Goal: Task Accomplishment & Management: Complete application form

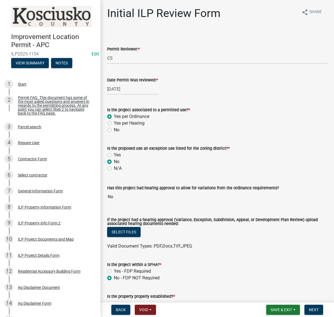
select select "c872cdc8-ca01-49f1-a213-e4b05fa58cd2"
select select "c0fa77dd-9ee0-4144-9979-eb2eebb8c086"
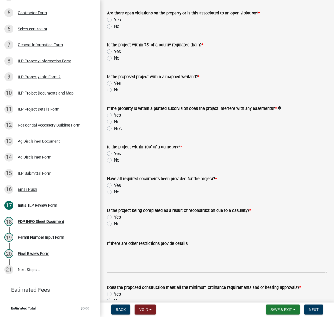
scroll to position [523, 0]
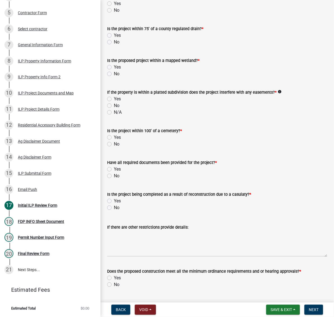
click at [114, 14] on label "No" at bounding box center [117, 10] width 6 height 7
click at [114, 11] on input "No" at bounding box center [116, 9] width 4 height 4
radio input "true"
click at [114, 46] on label "No" at bounding box center [117, 42] width 6 height 7
click at [114, 42] on input "No" at bounding box center [116, 41] width 4 height 4
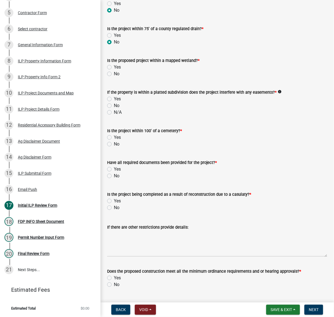
radio input "true"
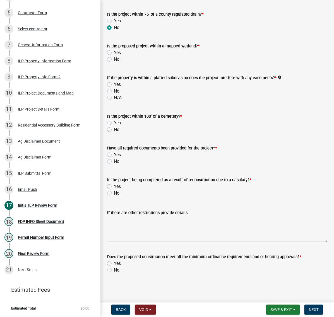
scroll to position [593, 0]
click at [114, 63] on label "No" at bounding box center [117, 59] width 6 height 7
click at [114, 60] on input "No" at bounding box center [116, 58] width 4 height 4
radio input "true"
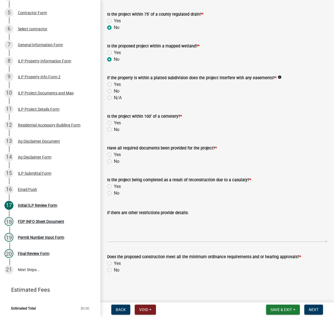
click at [114, 95] on label "No" at bounding box center [117, 91] width 6 height 7
click at [114, 92] on input "No" at bounding box center [116, 90] width 4 height 4
radio input "true"
click at [114, 133] on label "No" at bounding box center [117, 129] width 6 height 7
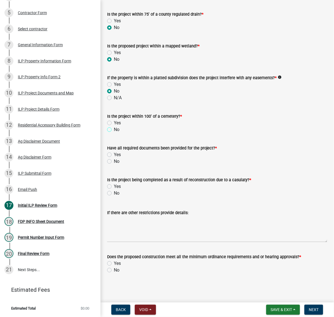
click at [114, 130] on input "No" at bounding box center [116, 128] width 4 height 4
radio input "true"
click at [114, 152] on label "Yes" at bounding box center [117, 155] width 7 height 7
click at [114, 152] on input "Yes" at bounding box center [116, 154] width 4 height 4
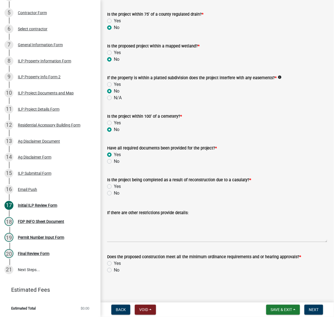
radio input "true"
click at [114, 190] on label "No" at bounding box center [117, 193] width 6 height 7
click at [114, 190] on input "No" at bounding box center [116, 192] width 4 height 4
radio input "true"
click at [114, 260] on label "Yes" at bounding box center [117, 263] width 7 height 7
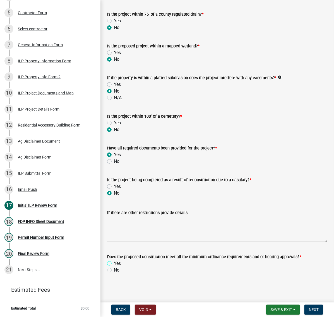
click at [114, 260] on input "Yes" at bounding box center [116, 262] width 4 height 4
radio input "true"
click at [309, 308] on span "Next" at bounding box center [314, 310] width 10 height 4
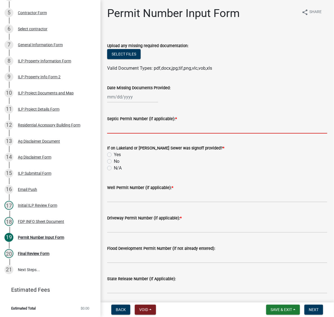
click at [133, 134] on input "Septic Permit Number (if applicable): *" at bounding box center [217, 127] width 220 height 11
type input "lono"
drag, startPoint x: 112, startPoint y: 202, endPoint x: 112, endPoint y: 205, distance: 3.1
click at [114, 165] on label "No" at bounding box center [117, 161] width 6 height 7
click at [114, 162] on input "No" at bounding box center [116, 160] width 4 height 4
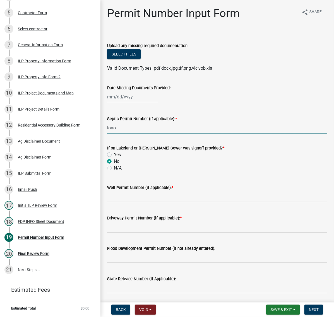
radio input "true"
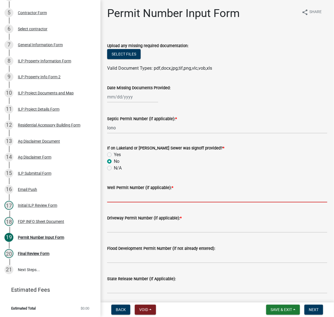
click at [122, 203] on input "Well Permit Number (if applicable): *" at bounding box center [217, 196] width 220 height 11
type input "lono"
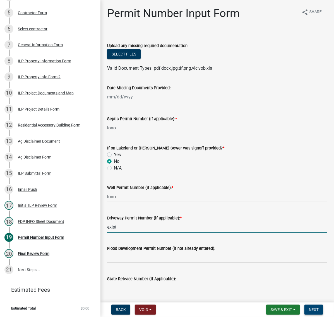
type input "exist"
click at [310, 308] on span "Next" at bounding box center [314, 310] width 10 height 4
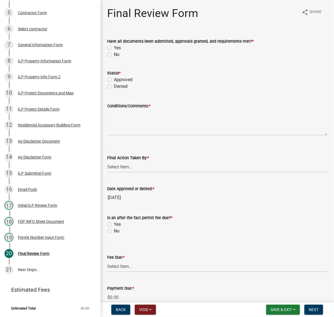
click at [114, 51] on label "Yes" at bounding box center [117, 48] width 7 height 7
click at [114, 48] on input "Yes" at bounding box center [116, 47] width 4 height 4
radio input "true"
click at [114, 83] on label "Approved" at bounding box center [123, 79] width 19 height 7
click at [114, 80] on input "Approved" at bounding box center [116, 78] width 4 height 4
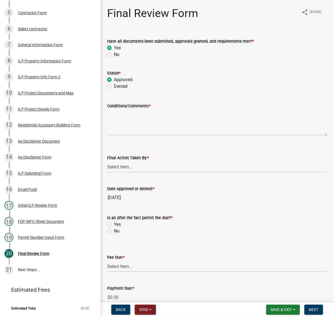
radio input "true"
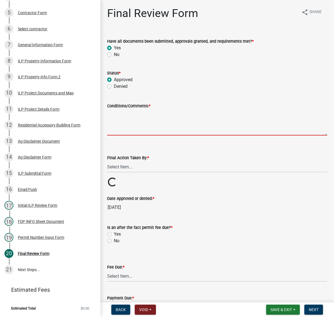
click at [123, 136] on textarea "Conditions/Comments: *" at bounding box center [217, 122] width 220 height 26
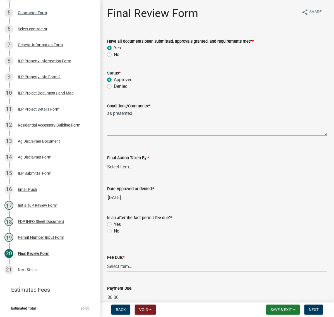
type textarea "as presented"
click at [135, 173] on select "Select Item... MMS LT AT CS Vacant Vacant" at bounding box center [217, 166] width 220 height 11
click at [109, 173] on select "Select Item... MMS LT AT CS Vacant Vacant" at bounding box center [217, 166] width 220 height 11
select select "c872cdc8-ca01-49f1-a213-e4b05fa58cd2"
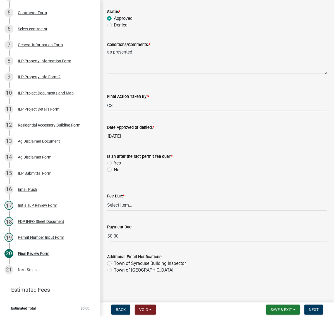
scroll to position [105, 0]
click at [114, 173] on label "No" at bounding box center [117, 170] width 6 height 7
click at [114, 170] on input "No" at bounding box center [116, 169] width 4 height 4
radio input "true"
drag, startPoint x: 130, startPoint y: 233, endPoint x: 132, endPoint y: 239, distance: 6.1
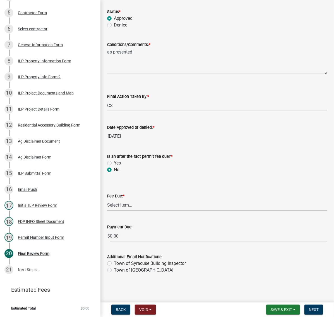
click at [131, 211] on select "Select Item... N/A $10.00 $25.00 $125.00 $250 $500 $500 + $10.00 for every 10 s…" at bounding box center [217, 205] width 220 height 11
click at [109, 211] on select "Select Item... N/A $10.00 $25.00 $125.00 $250 $500 $500 + $10.00 for every 10 s…" at bounding box center [217, 205] width 220 height 11
select select "6f482d1d-eb35-47e6-92b0-143404755581"
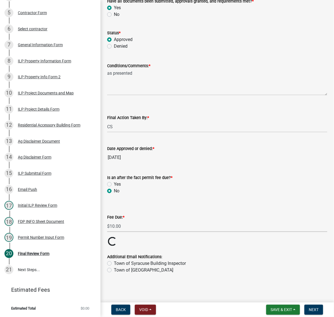
scroll to position [121, 0]
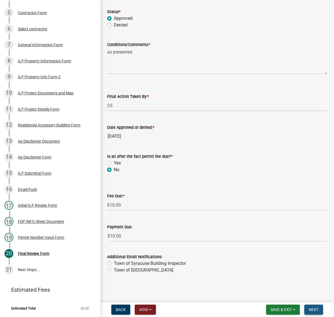
click at [310, 308] on span "Next" at bounding box center [314, 310] width 10 height 4
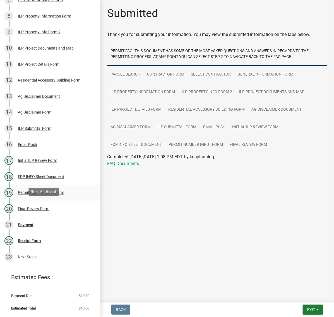
scroll to position [279, 0]
click at [31, 227] on div "Payment" at bounding box center [26, 225] width 16 height 4
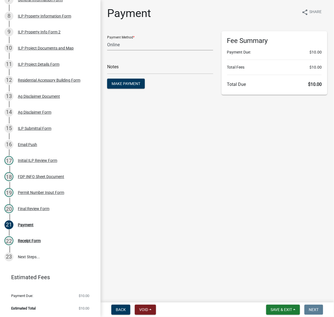
click at [136, 51] on select "Credit Card POS Check Cash Online" at bounding box center [160, 44] width 106 height 11
select select "2: 1"
click at [109, 49] on select "Credit Card POS Check Cash Online" at bounding box center [160, 44] width 106 height 11
click at [126, 74] on input "text" at bounding box center [160, 68] width 106 height 11
type input "i"
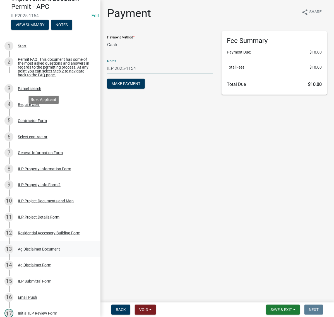
scroll to position [0, 0]
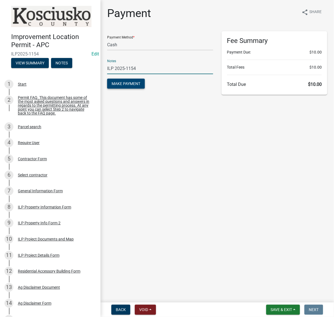
type input "ILP 2025-1154"
click at [139, 86] on span "Make Payment" at bounding box center [126, 84] width 29 height 4
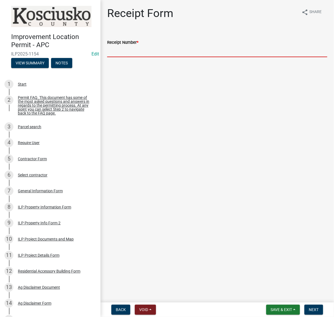
click at [128, 57] on input "Receipt Number *" at bounding box center [217, 51] width 220 height 11
type input "023562"
click at [309, 309] on span "Next" at bounding box center [314, 310] width 10 height 4
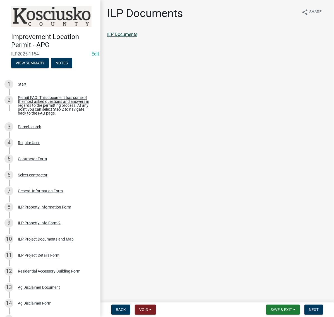
click at [137, 37] on link "ILP Documents" at bounding box center [122, 34] width 30 height 5
click at [312, 305] on button "Next" at bounding box center [314, 310] width 19 height 10
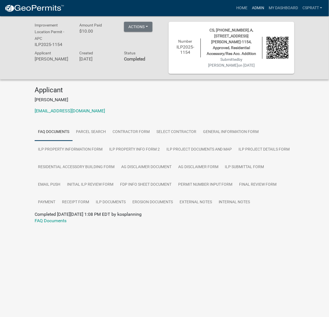
click at [250, 8] on link "Admin" at bounding box center [258, 8] width 17 height 11
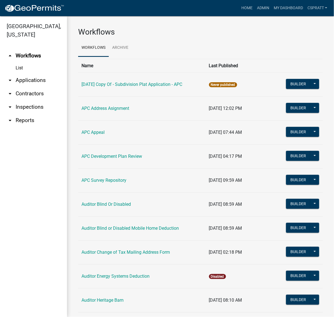
click at [51, 87] on link "arrow_drop_down Applications" at bounding box center [33, 80] width 67 height 13
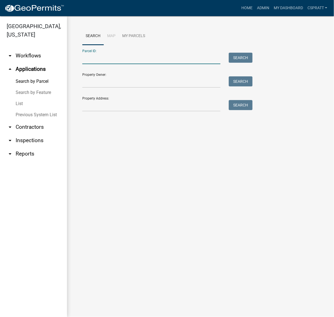
click at [94, 64] on input "Parcel ID:" at bounding box center [151, 58] width 138 height 11
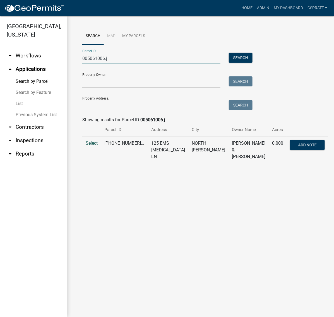
type input "005061006.j"
click at [97, 146] on span "Select" at bounding box center [92, 143] width 12 height 5
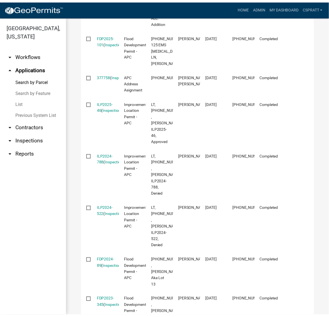
scroll to position [314, 0]
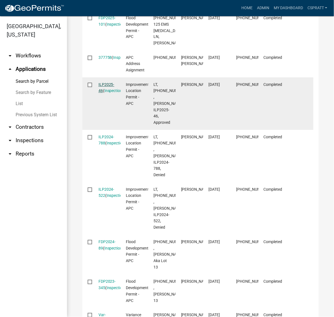
click at [112, 94] on link "ILP2025-46" at bounding box center [107, 88] width 16 height 11
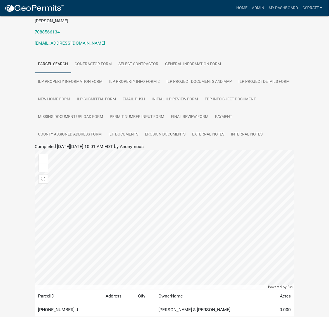
scroll to position [70, 0]
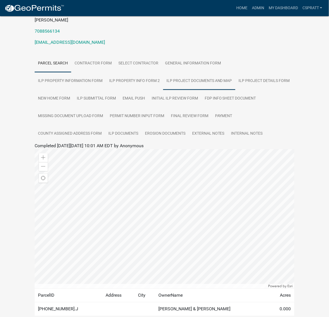
click at [235, 90] on link "ILP Project Documents and Map" at bounding box center [199, 81] width 72 height 18
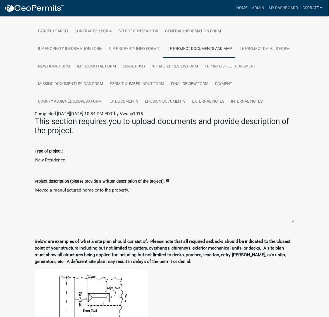
scroll to position [87, 0]
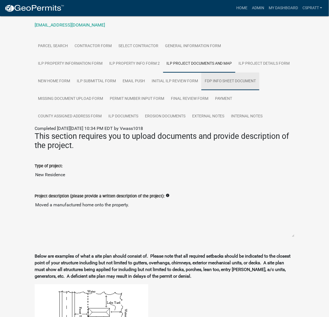
click at [201, 90] on link "FDP INFO Sheet Document" at bounding box center [230, 82] width 58 height 18
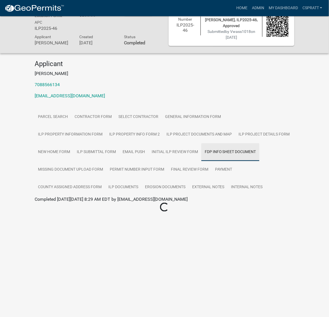
scroll to position [16, 0]
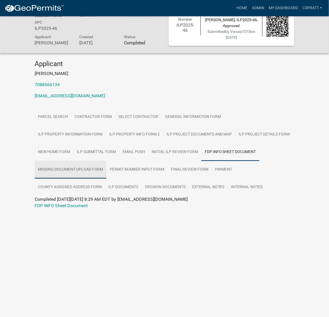
click at [106, 179] on link "Missing Document Upload Form" at bounding box center [71, 170] width 72 height 18
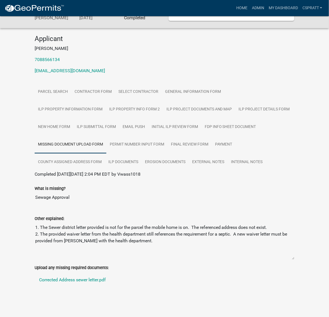
scroll to position [150, 0]
click at [101, 274] on link "Corrected Address sewer letter.pdf" at bounding box center [165, 280] width 260 height 13
click at [235, 102] on link "ILP Project Documents and Map" at bounding box center [199, 110] width 72 height 18
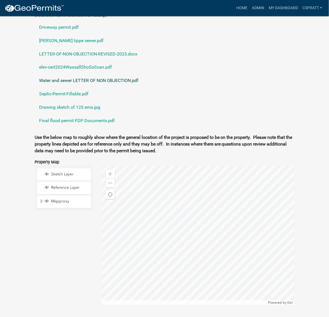
scroll to position [639, 0]
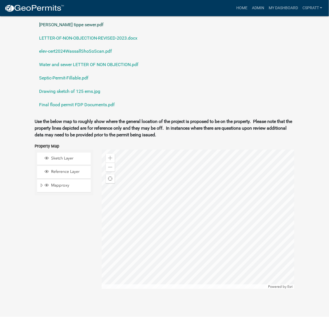
click at [94, 32] on link "Jennifer Chapman tippe sewer.pdf" at bounding box center [165, 24] width 260 height 13
click at [90, 58] on link "elev-cert2024WassallShoSoScan.pdf" at bounding box center [165, 51] width 260 height 13
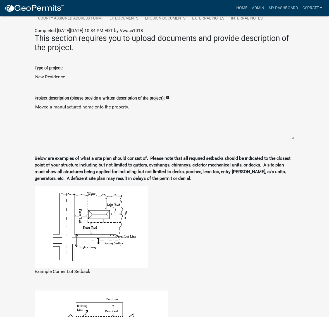
scroll to position [46, 0]
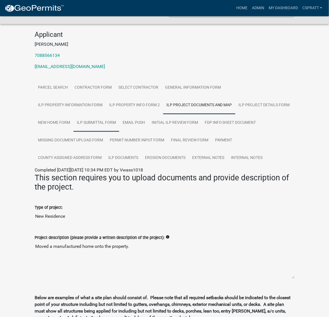
click at [119, 132] on link "ILP Submittal Form" at bounding box center [96, 123] width 46 height 18
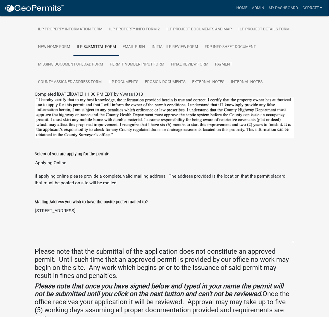
scroll to position [122, 0]
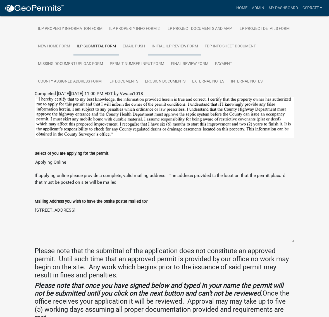
click at [148, 56] on link "Initial ILP Review Form" at bounding box center [174, 47] width 53 height 18
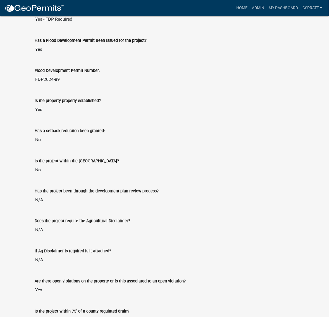
scroll to position [471, 0]
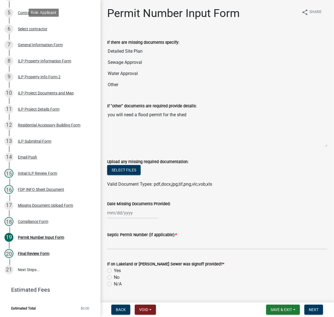
scroll to position [174, 0]
click at [49, 95] on div "ILP Project Documents and Map" at bounding box center [46, 93] width 56 height 4
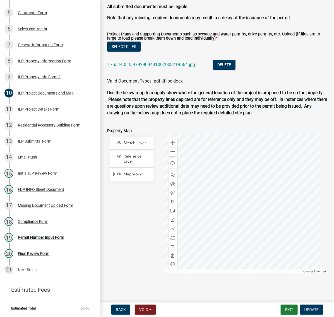
scroll to position [698, 0]
click at [195, 67] on link "17554435459792904431007008719564.jpg" at bounding box center [151, 64] width 88 height 5
click at [48, 176] on div "Initial ILP Review Form" at bounding box center [37, 174] width 39 height 4
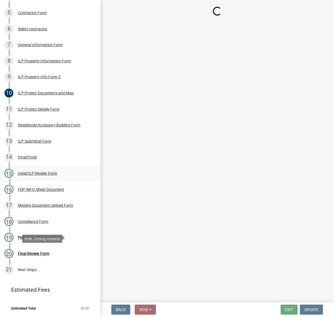
scroll to position [0, 0]
select select "c872cdc8-ca01-49f1-a213-e4b05fa58cd2"
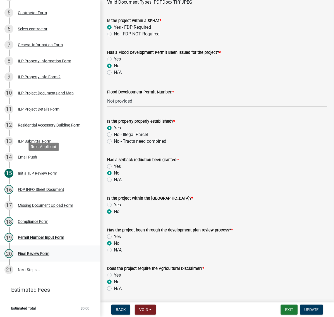
scroll to position [279, 0]
click at [31, 220] on div "Compliance Form" at bounding box center [33, 222] width 30 height 4
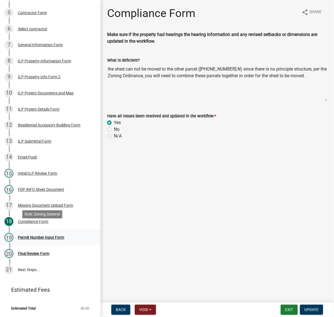
click at [45, 236] on div "Permit Number Input Form" at bounding box center [41, 238] width 46 height 4
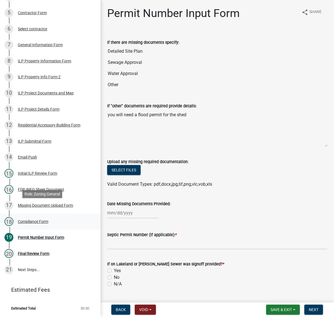
click at [48, 220] on div "Compliance Form" at bounding box center [33, 222] width 30 height 4
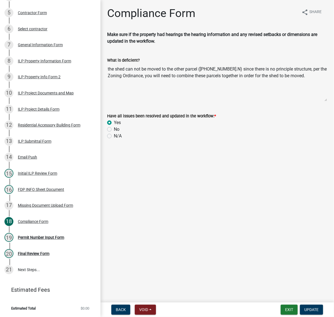
click at [114, 133] on label "No" at bounding box center [117, 129] width 6 height 7
click at [114, 130] on input "No" at bounding box center [116, 128] width 4 height 4
radio input "true"
click at [59, 204] on div "Missing Document Upload Form" at bounding box center [45, 206] width 55 height 4
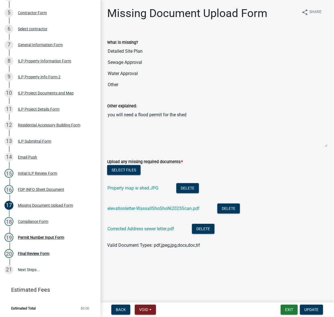
scroll to position [56, 0]
click at [157, 191] on link "Property map w shed.JPG" at bounding box center [132, 188] width 51 height 5
click at [149, 211] on link "elevationletter-WassallShoShoNi2025Scan.pdf" at bounding box center [153, 208] width 92 height 5
click at [155, 232] on link "Corrected Address sewer letter.pdf" at bounding box center [140, 228] width 67 height 5
click at [281, 310] on button "Exit" at bounding box center [289, 310] width 17 height 10
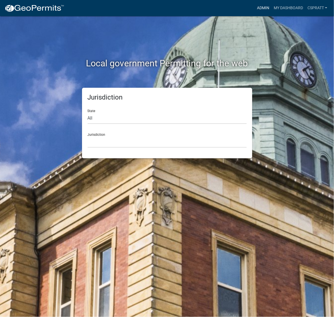
click at [255, 6] on link "Admin" at bounding box center [263, 8] width 17 height 11
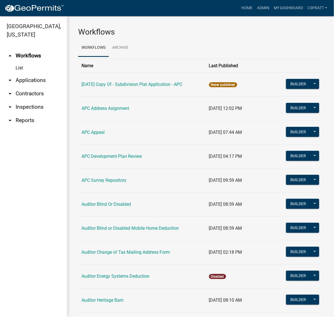
click at [38, 87] on link "arrow_drop_down Applications" at bounding box center [33, 80] width 67 height 13
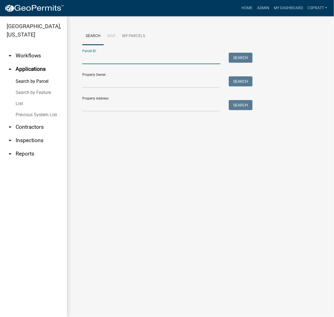
drag, startPoint x: 97, startPoint y: 68, endPoint x: 98, endPoint y: 64, distance: 3.5
click at [97, 64] on input "Parcel ID:" at bounding box center [151, 58] width 138 height 11
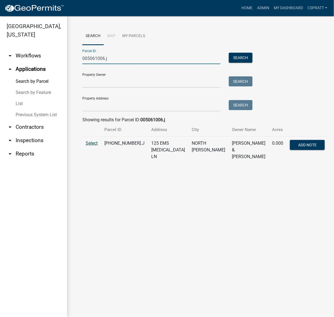
type input "005061006.j"
click at [98, 146] on span "Select" at bounding box center [92, 143] width 12 height 5
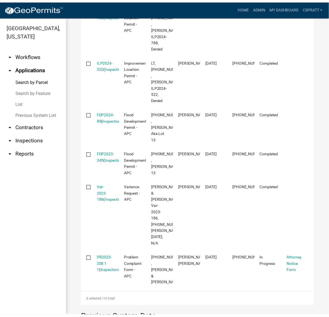
scroll to position [454, 0]
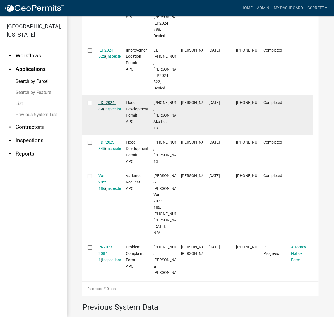
click at [107, 111] on link "FDP2024-89" at bounding box center [107, 106] width 17 height 11
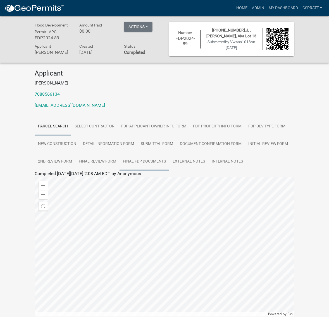
click at [122, 171] on link "Final FDP Documents" at bounding box center [144, 162] width 50 height 18
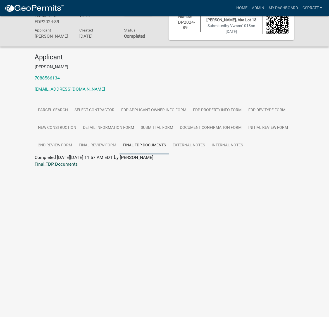
click at [68, 167] on link "Final FDP Documents" at bounding box center [56, 164] width 43 height 5
click at [234, 10] on link "Home" at bounding box center [242, 8] width 16 height 11
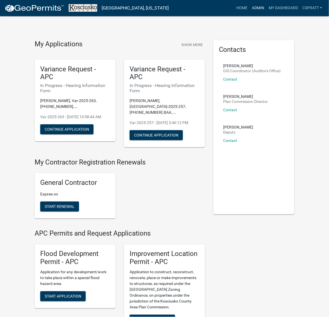
click at [250, 13] on link "Admin" at bounding box center [258, 8] width 17 height 11
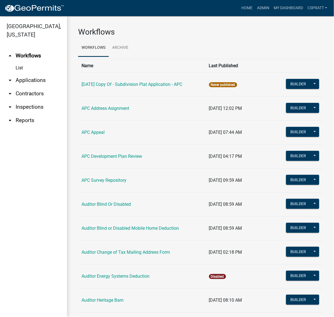
click at [43, 87] on link "arrow_drop_down Applications" at bounding box center [33, 80] width 67 height 13
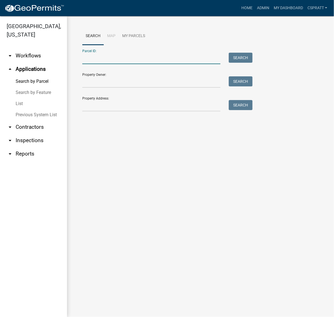
click at [91, 64] on input "Parcel ID:" at bounding box center [151, 58] width 138 height 11
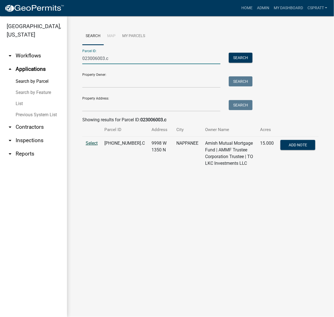
type input "023006003.c"
click at [95, 146] on span "Select" at bounding box center [92, 143] width 12 height 5
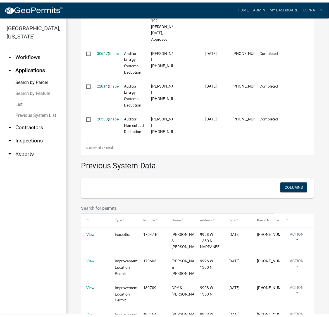
scroll to position [349, 0]
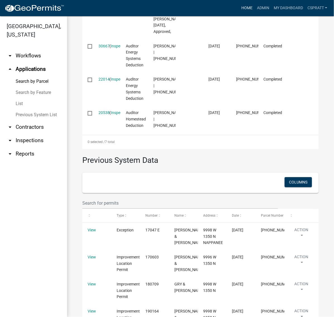
click at [239, 11] on link "Home" at bounding box center [247, 8] width 16 height 11
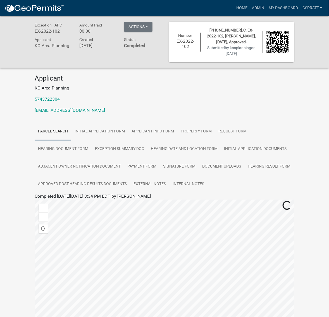
scroll to position [35, 0]
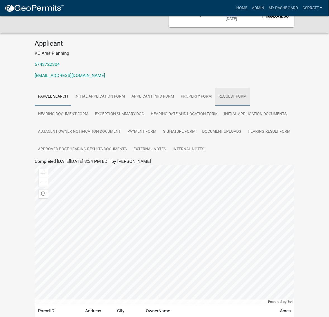
drag, startPoint x: 49, startPoint y: 142, endPoint x: 77, endPoint y: 145, distance: 28.1
click at [215, 106] on link "Request Form" at bounding box center [232, 97] width 35 height 18
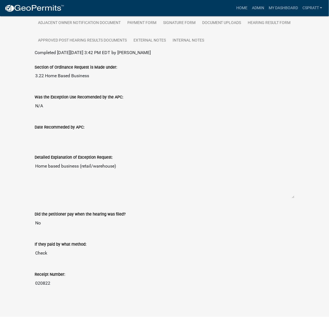
scroll to position [154, 0]
click at [250, 12] on link "Admin" at bounding box center [258, 8] width 17 height 11
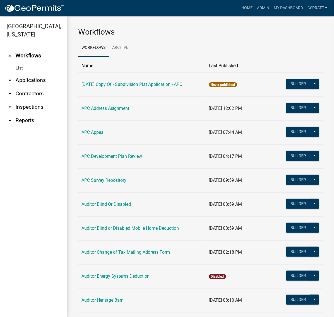
click at [39, 74] on link "List" at bounding box center [33, 68] width 67 height 11
click at [48, 87] on link "arrow_drop_down Applications" at bounding box center [33, 80] width 67 height 13
drag, startPoint x: 54, startPoint y: 4, endPoint x: 11, endPoint y: 94, distance: 100.1
click at [11, 84] on icon "arrow_drop_down" at bounding box center [10, 80] width 7 height 7
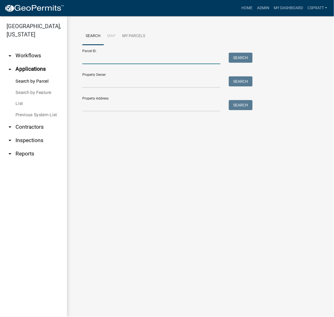
click at [87, 64] on input "Parcel ID:" at bounding box center [151, 58] width 138 height 11
drag, startPoint x: 85, startPoint y: 70, endPoint x: 201, endPoint y: 69, distance: 116.4
click at [202, 64] on input "Parcel ID:" at bounding box center [151, 58] width 138 height 11
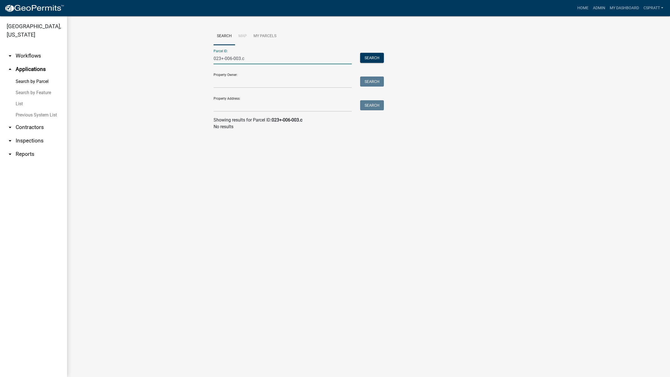
click at [330, 13] on div "Home Admin My Dashboard cspratt Admin Account Contractor Profile Logout" at bounding box center [367, 8] width 597 height 11
click at [334, 30] on ul "Search Map My Parcels" at bounding box center [369, 36] width 310 height 18
click at [222, 59] on input "023+-006-003.c" at bounding box center [283, 58] width 138 height 11
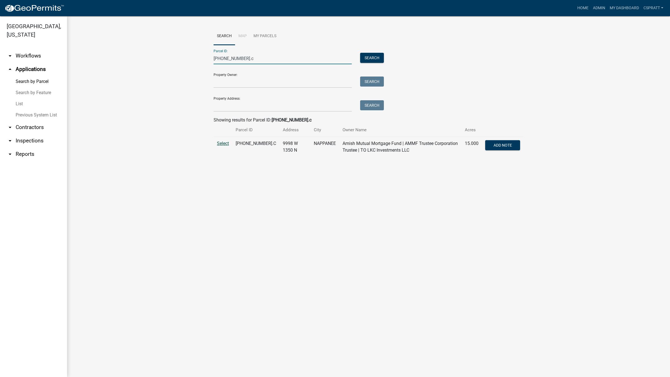
type input "023-006-003.c"
click at [225, 146] on span "Select" at bounding box center [223, 143] width 12 height 5
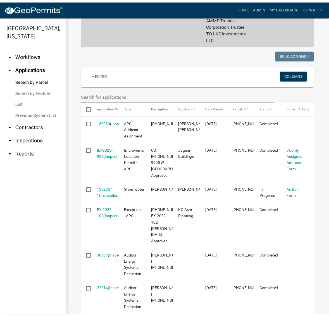
scroll to position [174, 0]
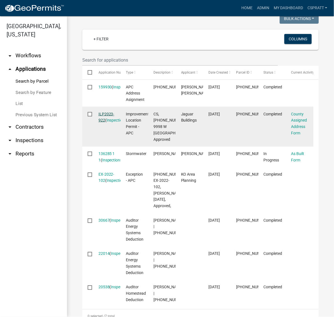
click at [110, 123] on link "ILP2023-922" at bounding box center [107, 117] width 16 height 11
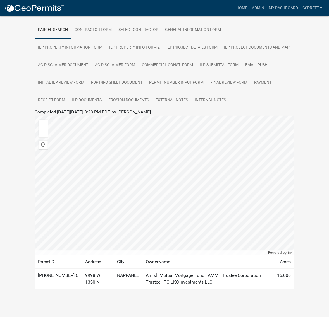
scroll to position [53, 0]
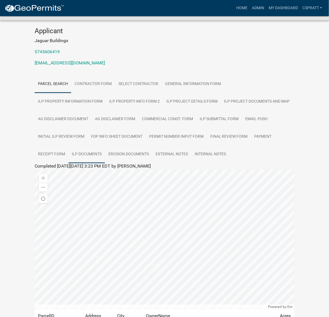
click at [94, 164] on link "ILP Documents" at bounding box center [86, 155] width 37 height 18
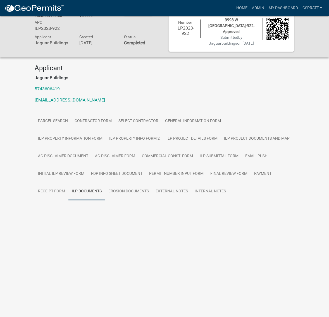
scroll to position [16, 0]
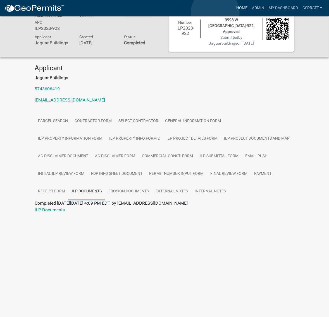
click at [234, 13] on link "Home" at bounding box center [242, 8] width 16 height 11
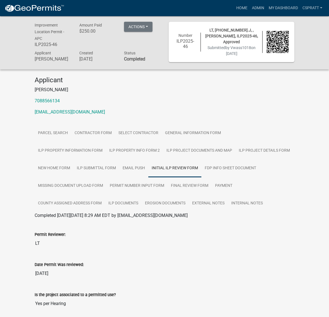
scroll to position [471, 0]
